Goal: Find specific page/section: Find specific page/section

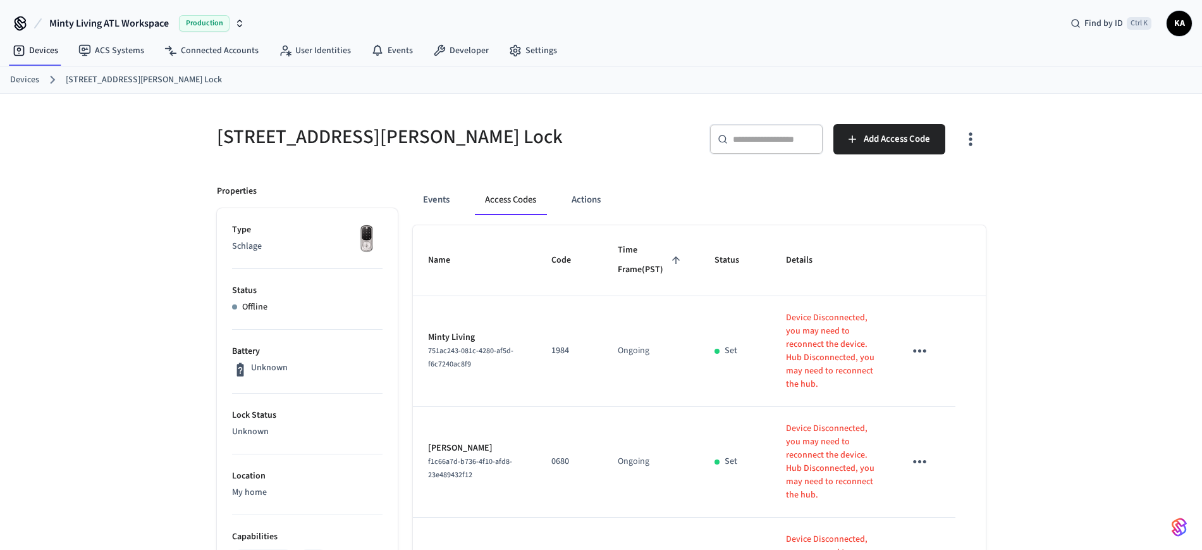
scroll to position [242, 0]
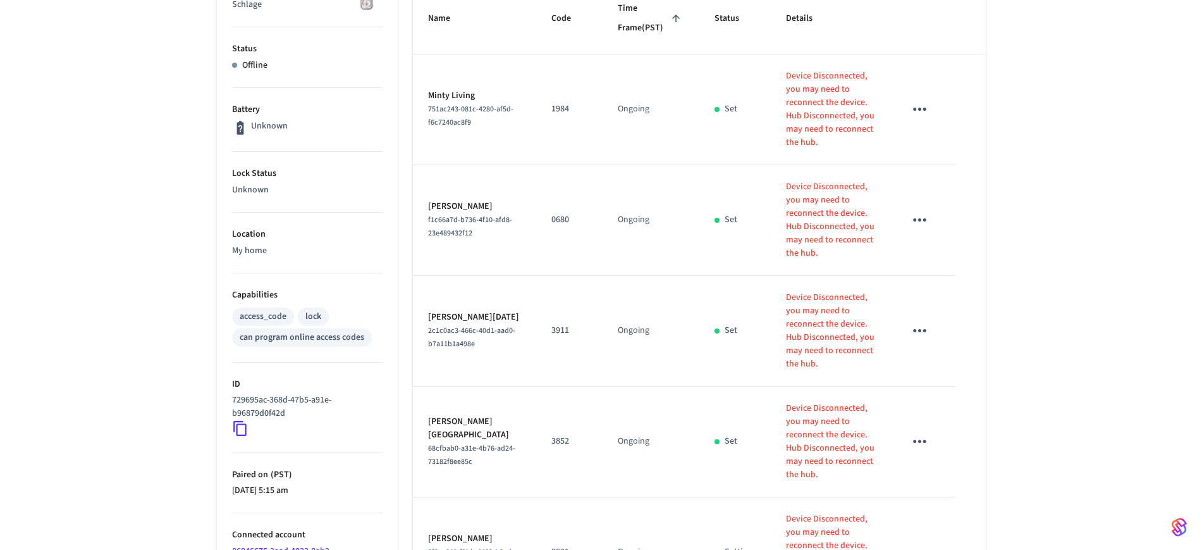
click at [521, 497] on tr "[PERSON_NAME] 2f8ce012-f9bb-4483-b2ed-7d5911f31aec 8821 Ongoing Setting Device …" at bounding box center [699, 552] width 573 height 111
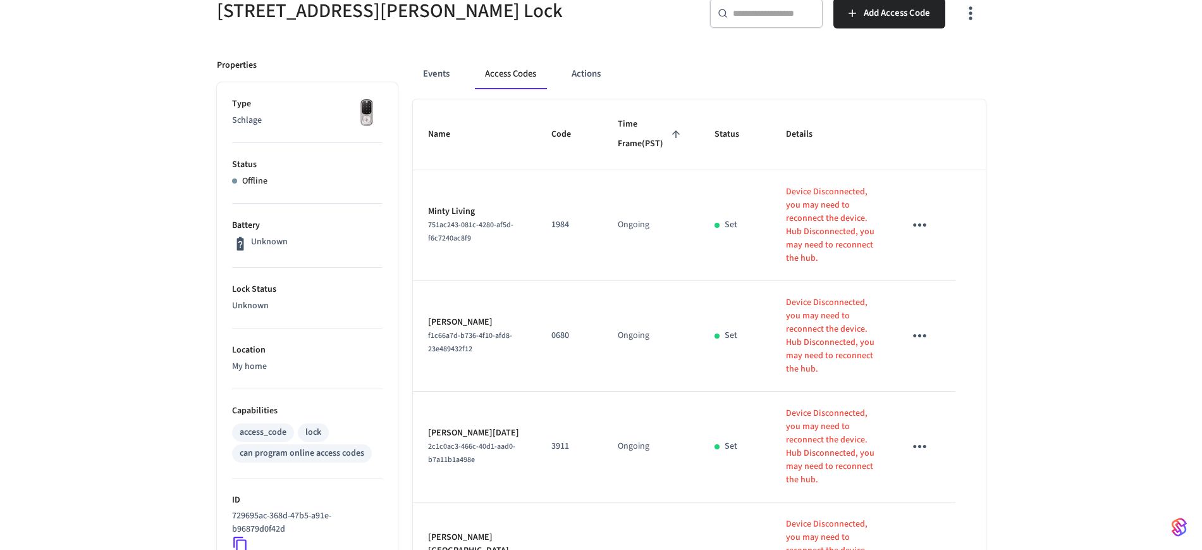
scroll to position [0, 0]
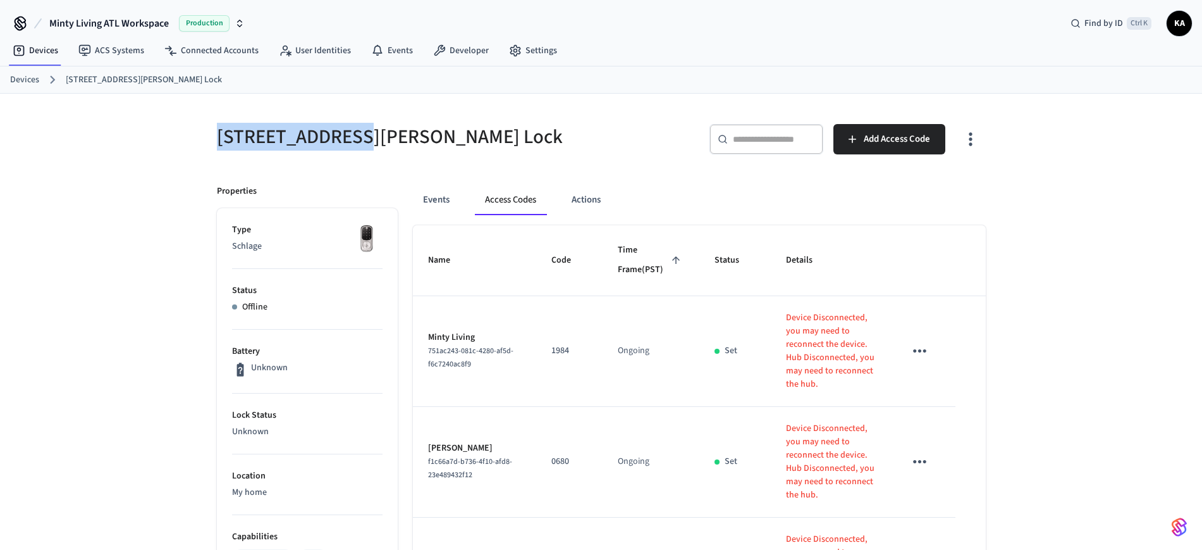
drag, startPoint x: 213, startPoint y: 136, endPoint x: 348, endPoint y: 142, distance: 136.1
click at [348, 142] on div "[STREET_ADDRESS][PERSON_NAME] Lock" at bounding box center [398, 137] width 392 height 56
copy h5 "196B Reinhardt"
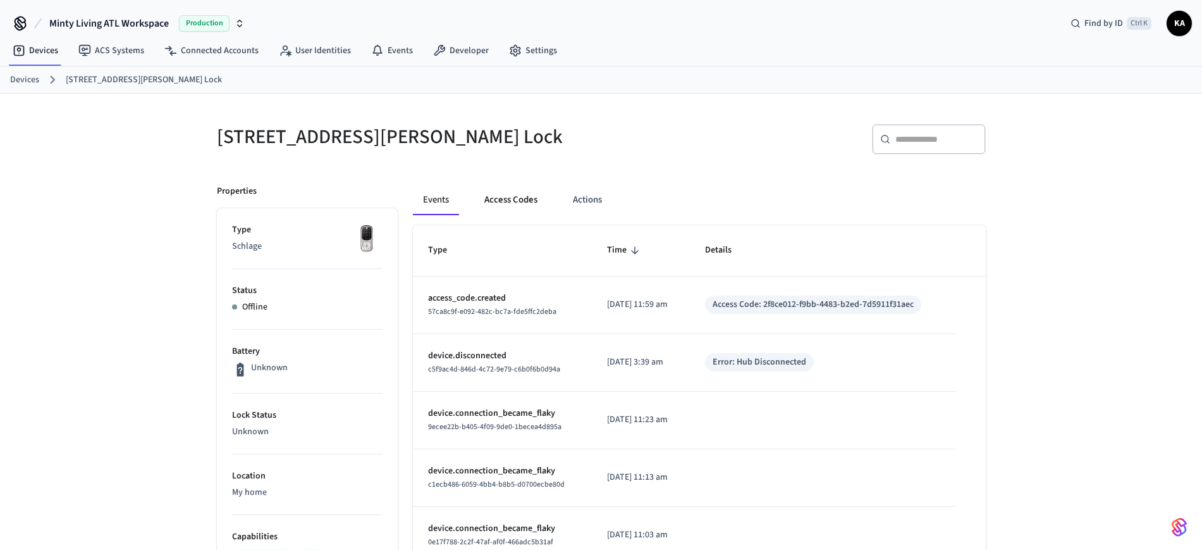
click at [495, 196] on button "Access Codes" at bounding box center [510, 200] width 73 height 30
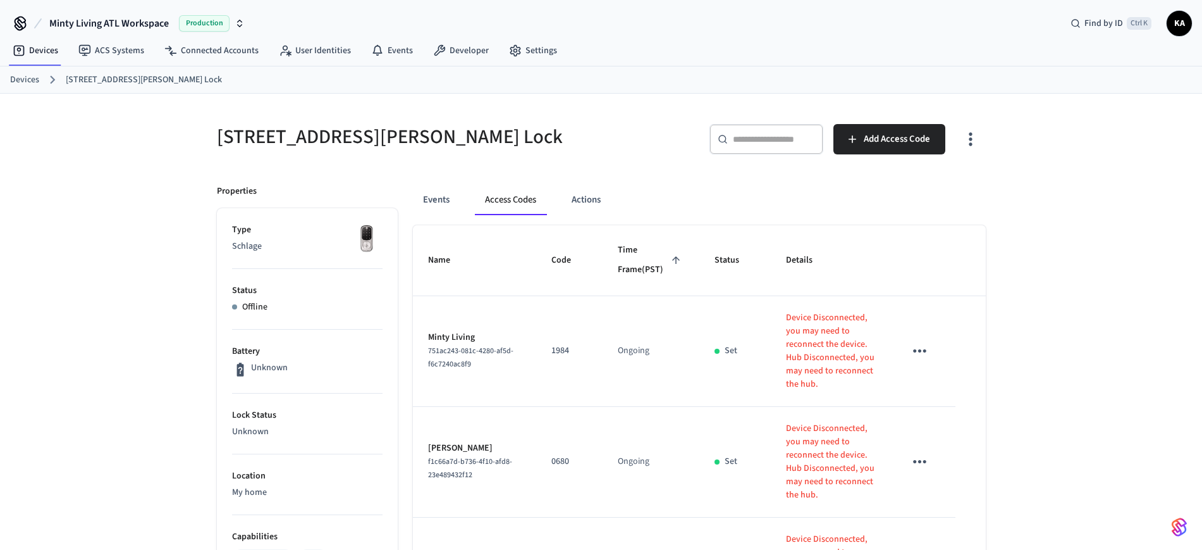
click at [40, 76] on ol "Devices [STREET_ADDRESS][PERSON_NAME] Lock" at bounding box center [606, 79] width 1192 height 16
click at [27, 78] on link "Devices" at bounding box center [24, 79] width 29 height 13
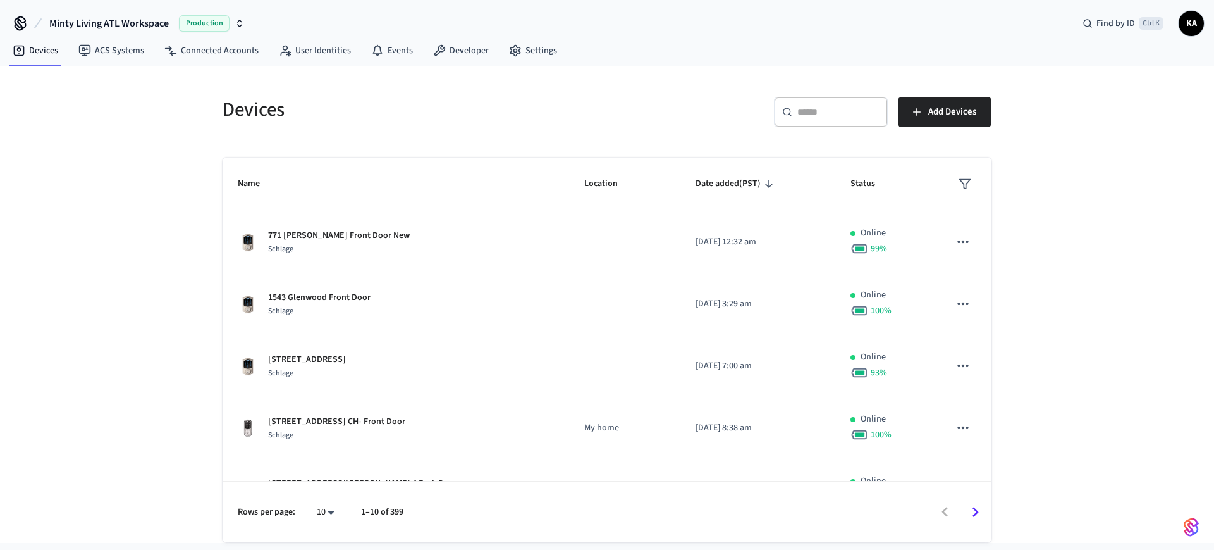
click at [810, 108] on input "text" at bounding box center [839, 112] width 82 height 13
paste input "**********"
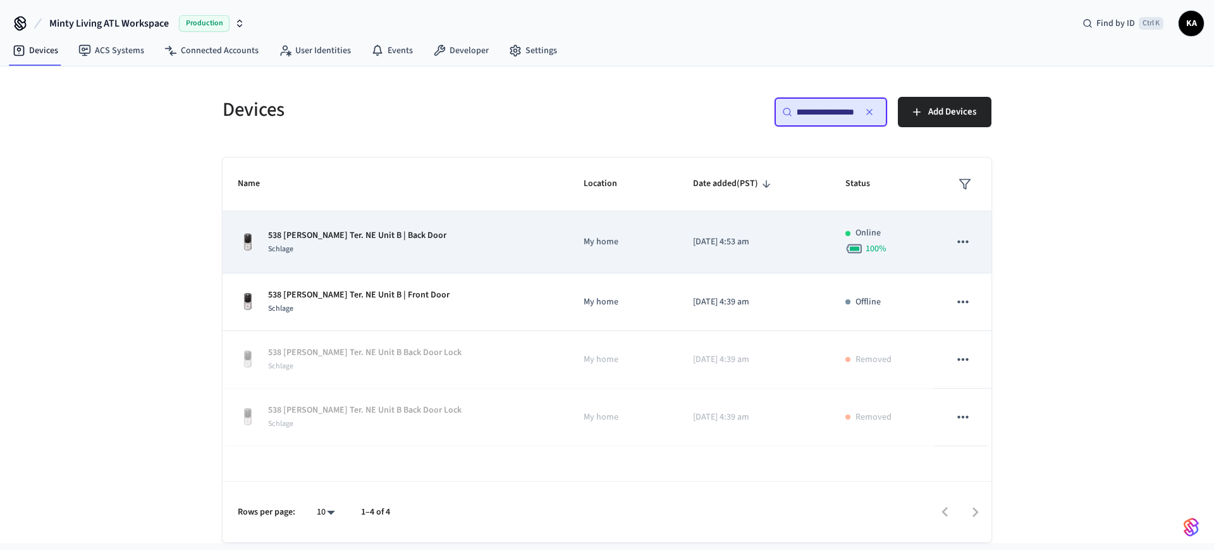
type input "**********"
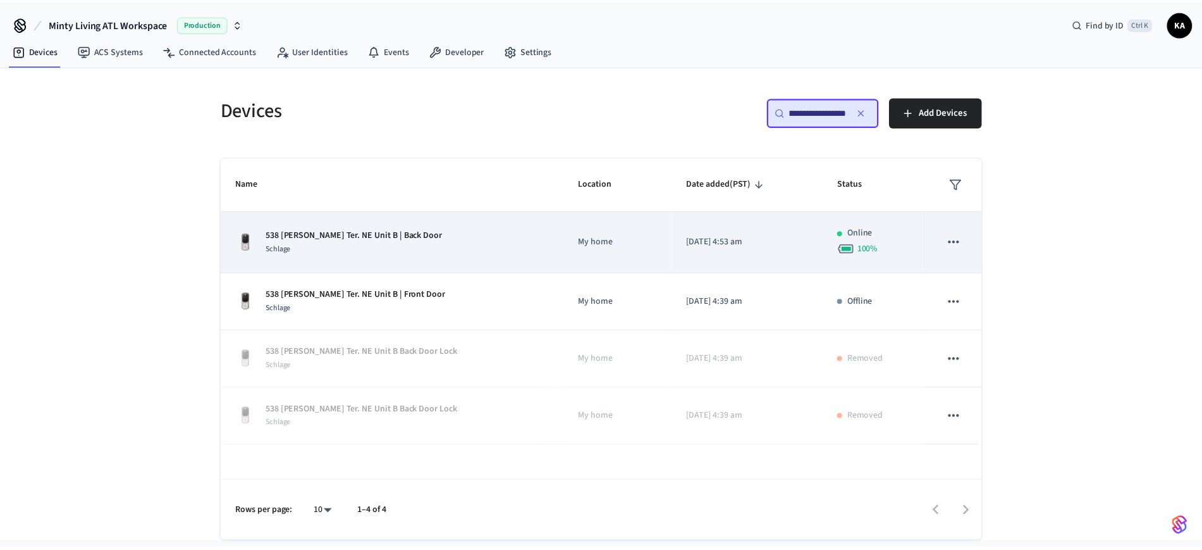
scroll to position [0, 0]
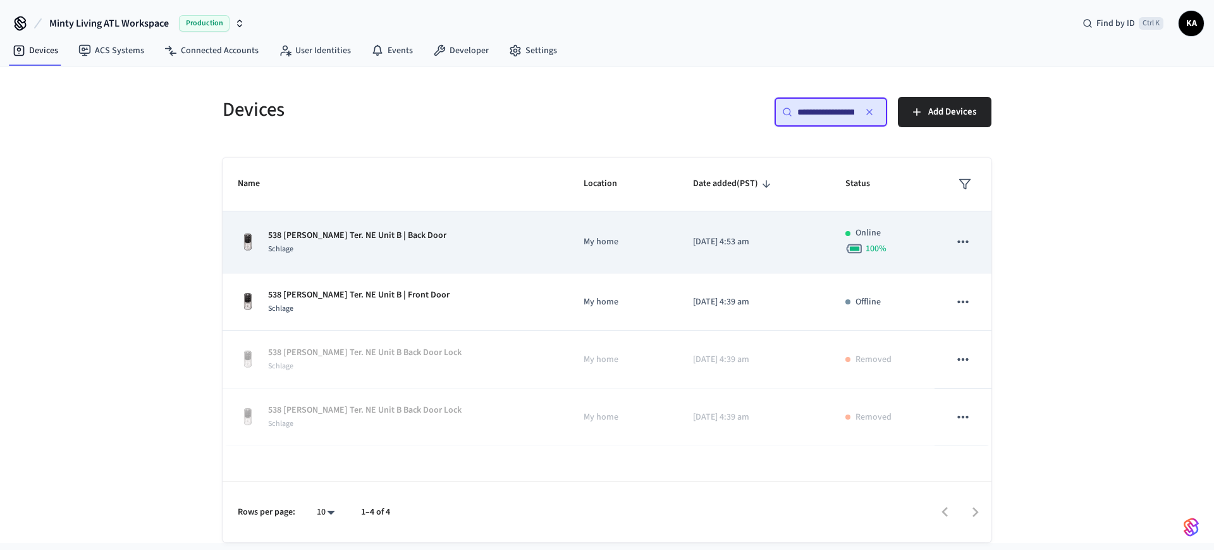
click at [463, 245] on div "538 [PERSON_NAME] Ter. NE Unit B | Back Door Schlage" at bounding box center [396, 242] width 316 height 27
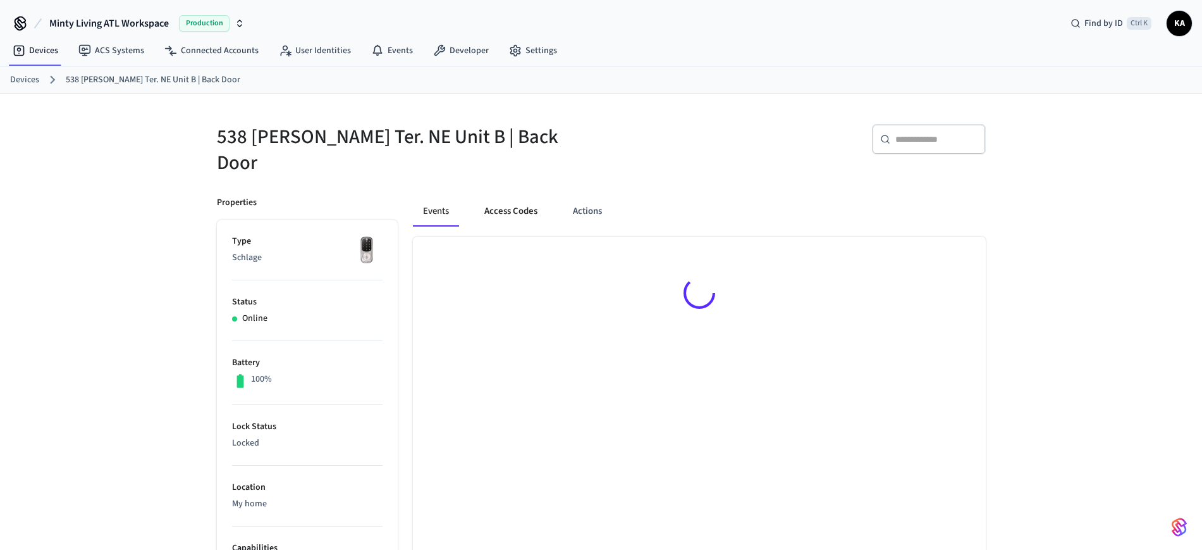
click at [507, 201] on button "Access Codes" at bounding box center [510, 211] width 73 height 30
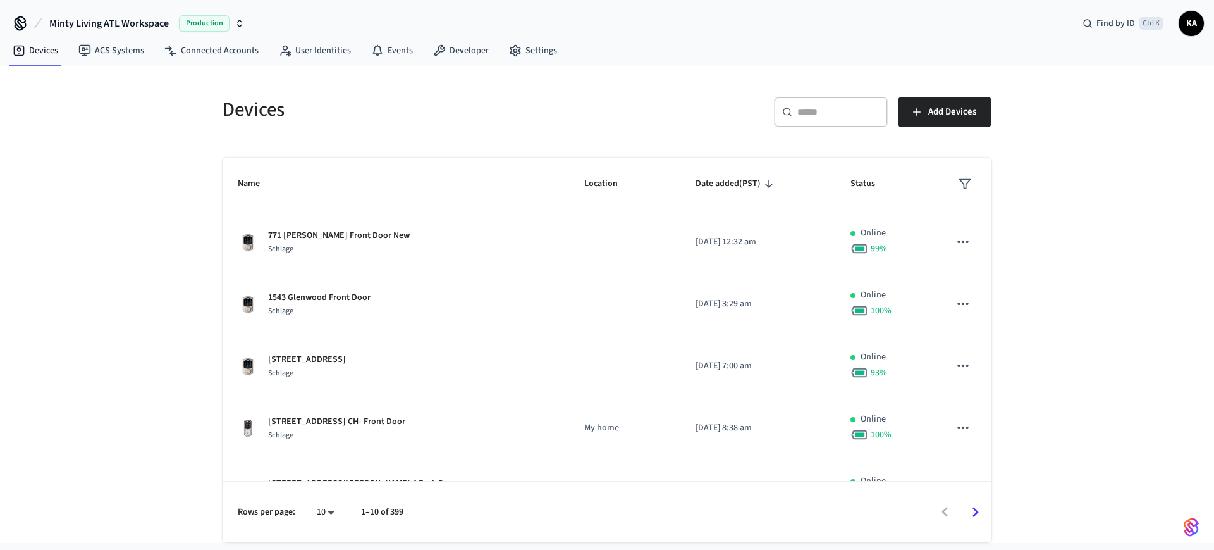
click at [799, 106] on input "text" at bounding box center [839, 112] width 82 height 13
click at [798, 103] on div "​ ​" at bounding box center [831, 112] width 114 height 30
click at [813, 113] on input "text" at bounding box center [839, 112] width 82 height 13
paste input "**********"
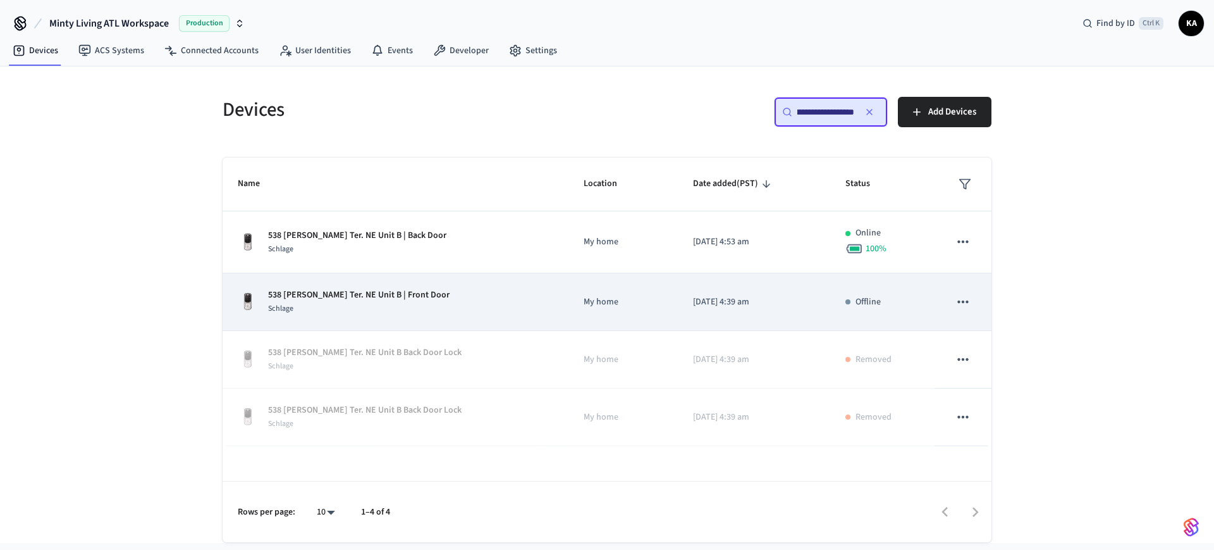
type input "**********"
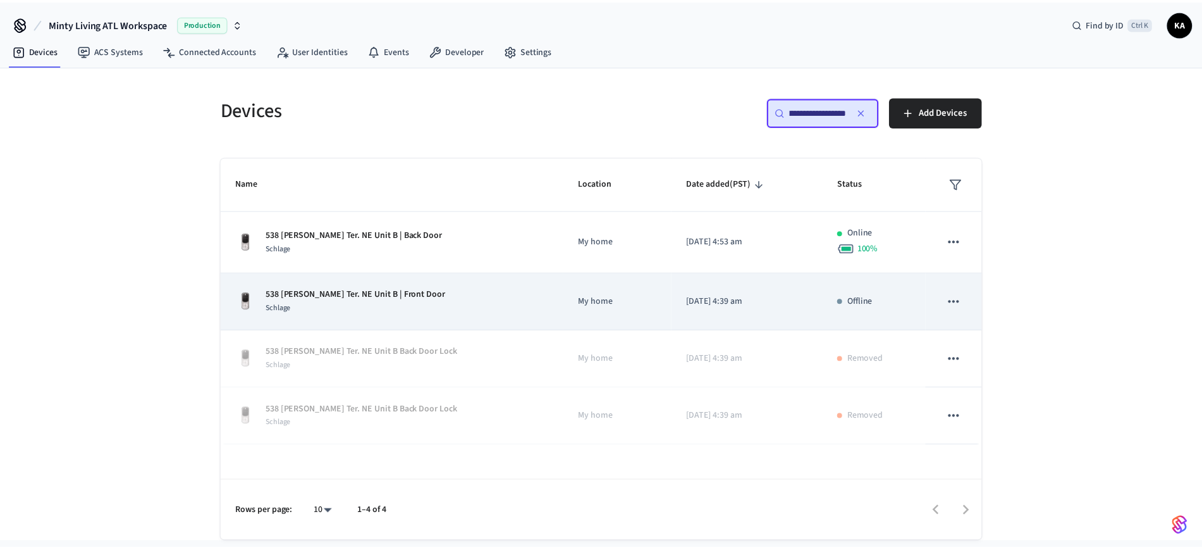
scroll to position [0, 0]
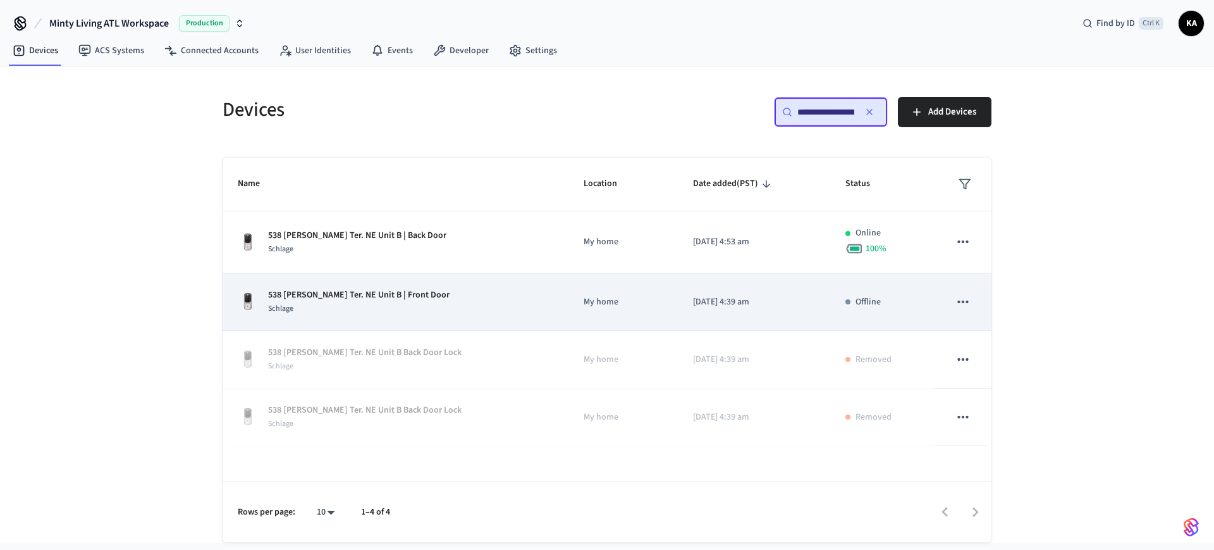
click at [486, 283] on td "538 [PERSON_NAME] Ter. NE Unit B | Front Door Schlage" at bounding box center [396, 302] width 346 height 58
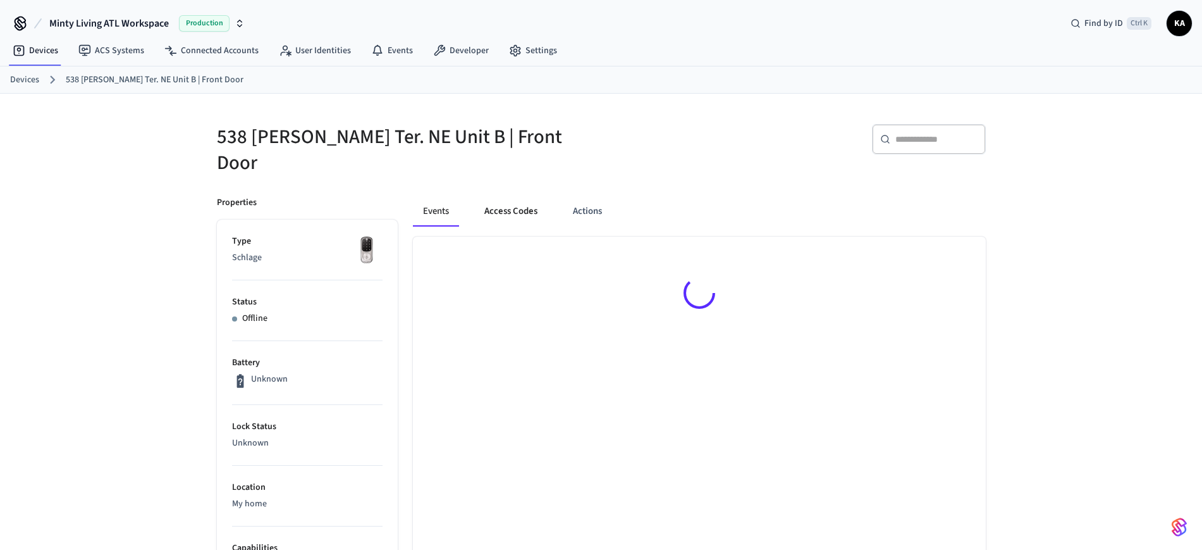
click at [505, 196] on button "Access Codes" at bounding box center [510, 211] width 73 height 30
